Goal: Task Accomplishment & Management: Use online tool/utility

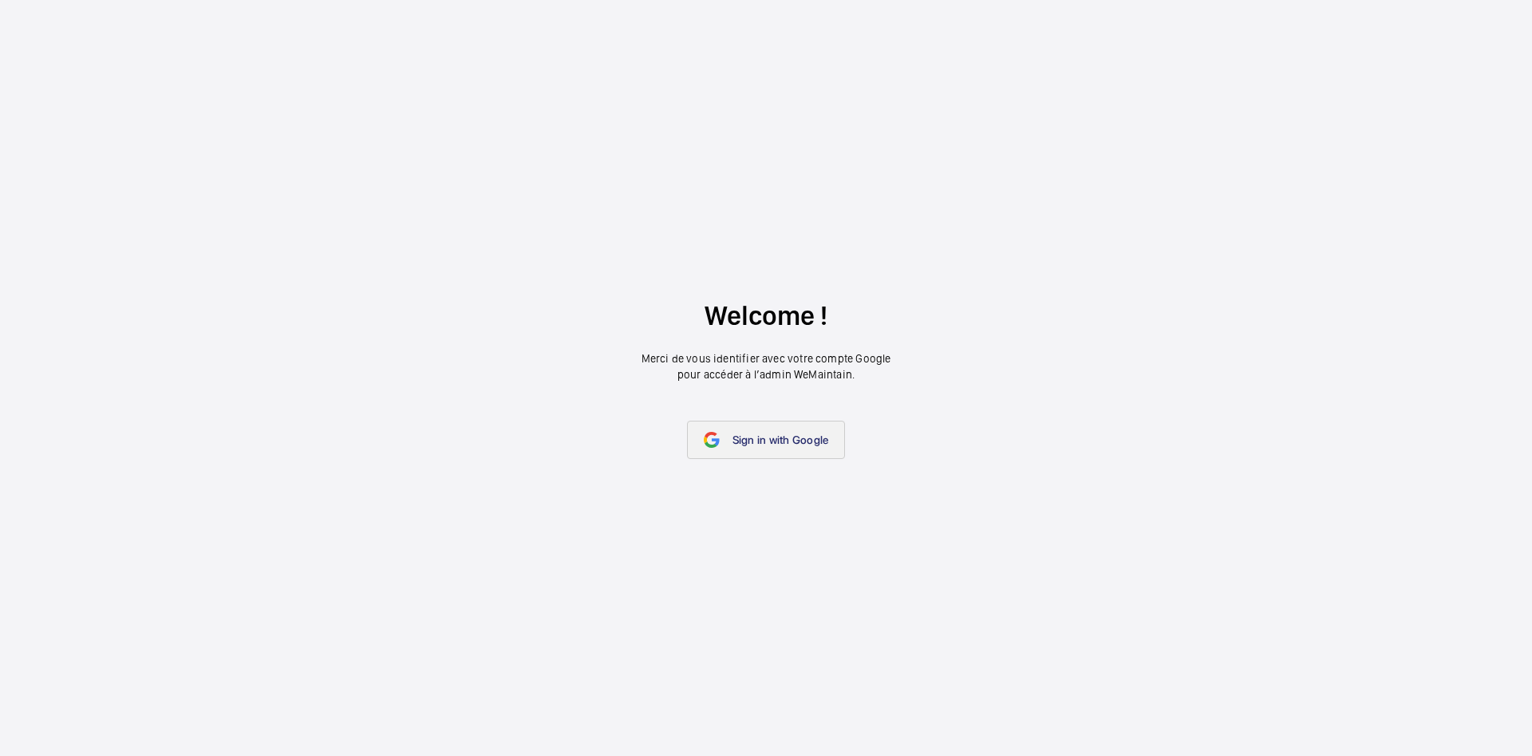
click at [768, 433] on link "Sign in with Google" at bounding box center [766, 440] width 159 height 38
